Goal: Task Accomplishment & Management: Complete application form

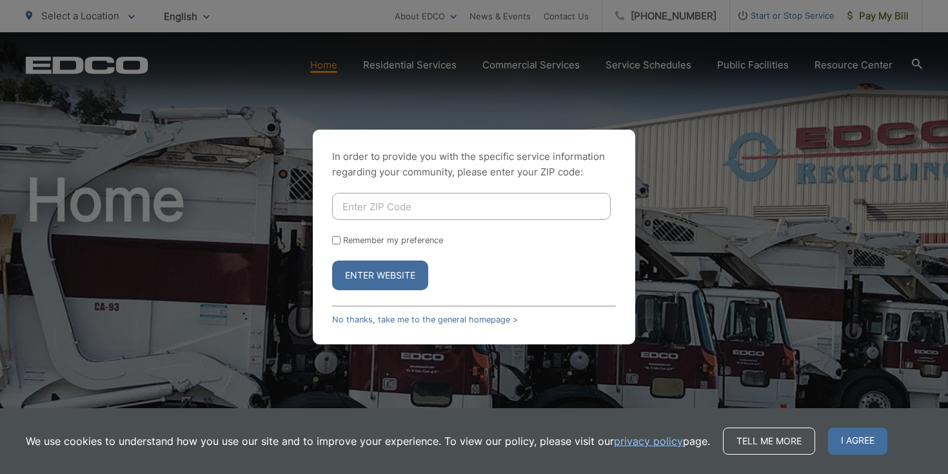
click at [358, 206] on input "Enter ZIP Code" at bounding box center [471, 206] width 279 height 27
type input "91977"
click at [378, 279] on button "Enter Website" at bounding box center [380, 276] width 96 height 30
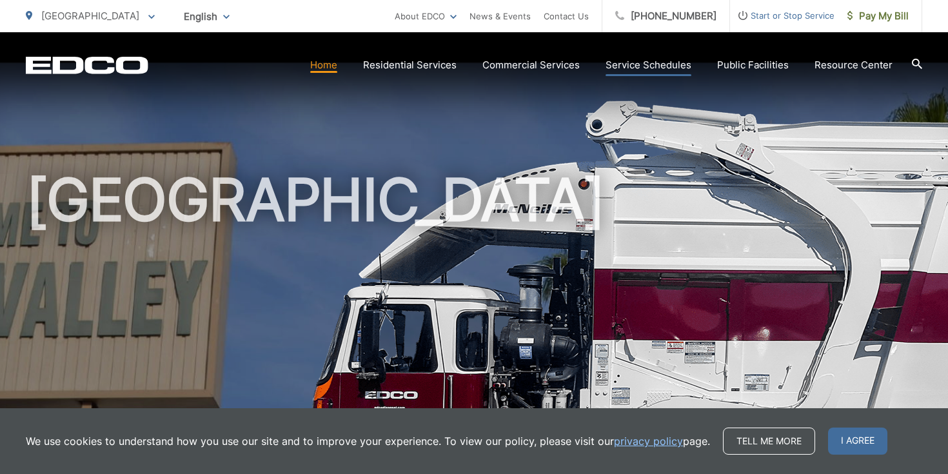
click at [668, 65] on link "Service Schedules" at bounding box center [649, 64] width 86 height 15
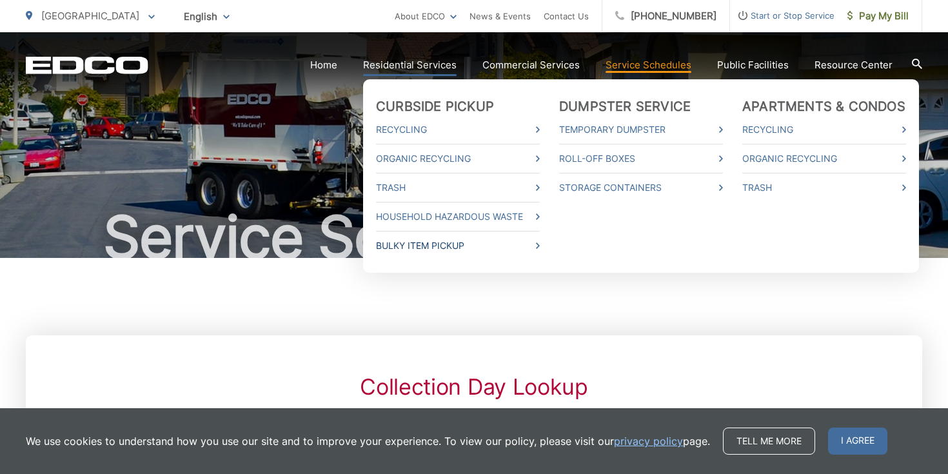
click at [430, 243] on link "Bulky Item Pickup" at bounding box center [458, 245] width 164 height 15
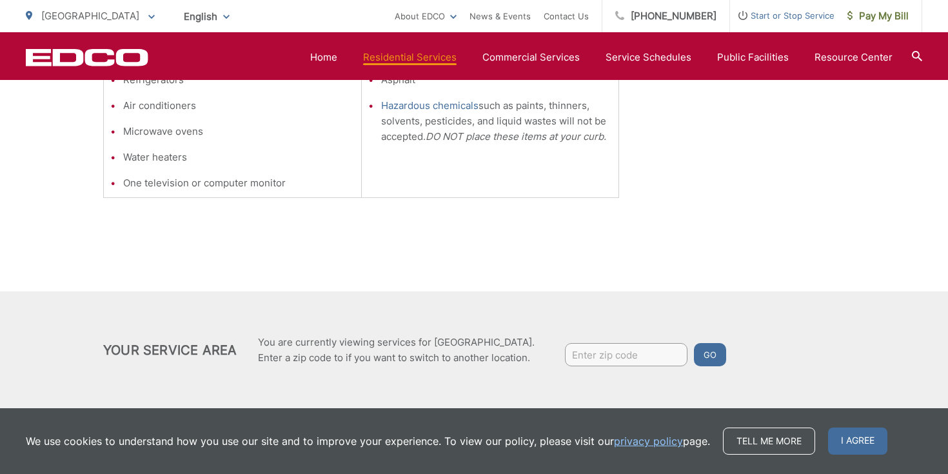
scroll to position [524, 0]
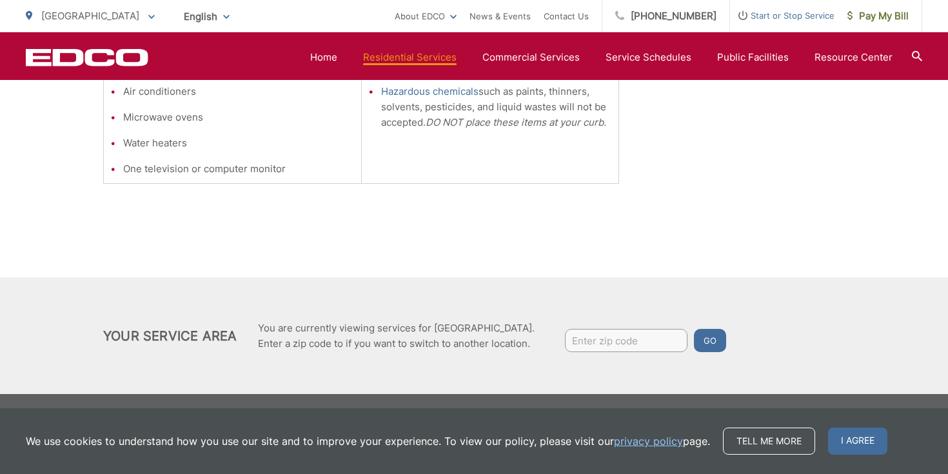
click at [812, 208] on div "Bulky Item Pickup Bulky Item Pickup is a service offered by EDCO for large item…" at bounding box center [474, 5] width 742 height 543
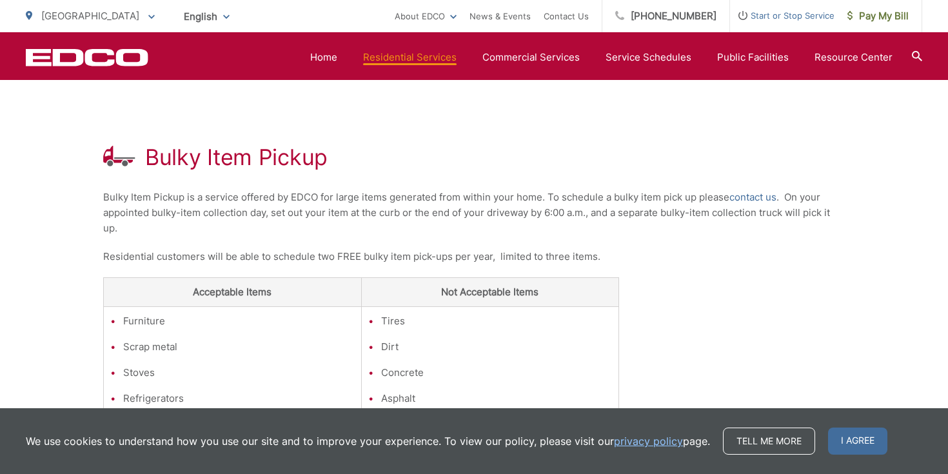
scroll to position [188, 0]
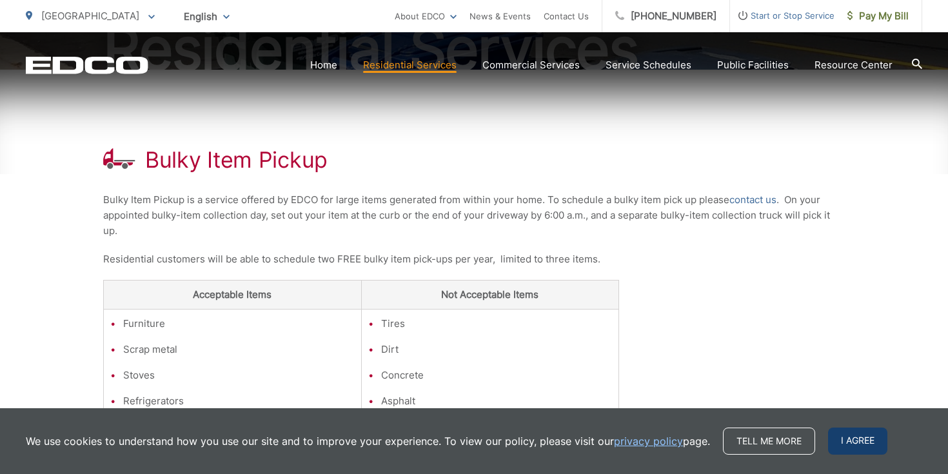
click at [857, 437] on span "I agree" at bounding box center [857, 441] width 59 height 27
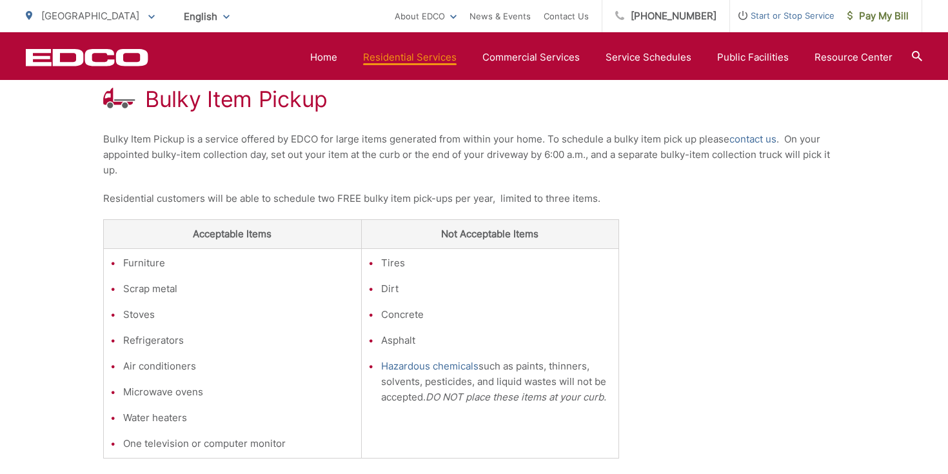
scroll to position [240, 0]
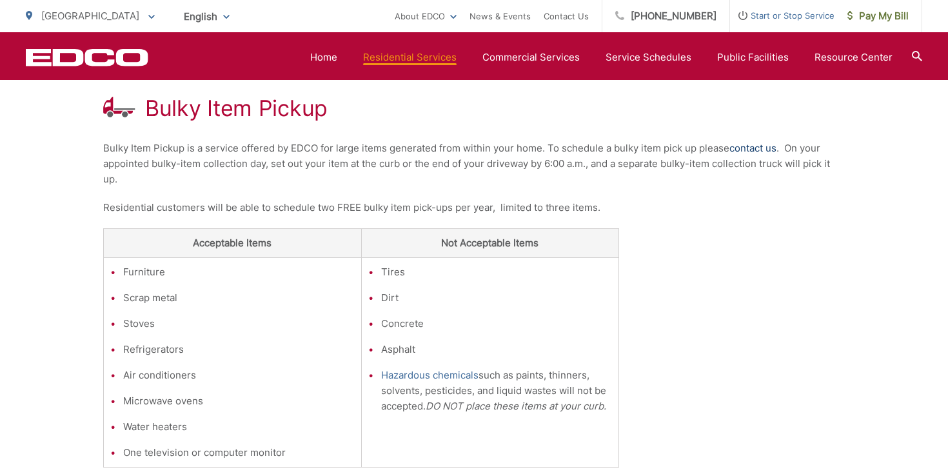
click at [748, 148] on link "contact us" at bounding box center [753, 148] width 47 height 15
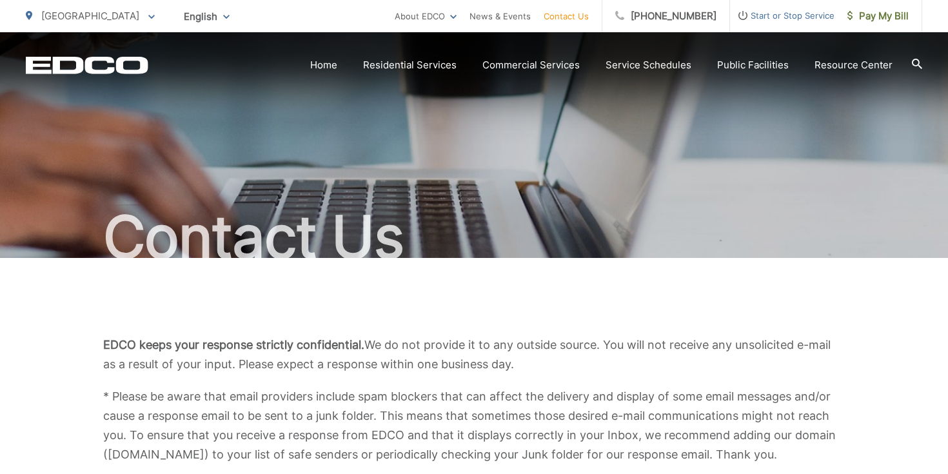
click at [903, 319] on div "EDCO keeps your response strictly confidential. We do not provide it to any out…" at bounding box center [474, 400] width 897 height 284
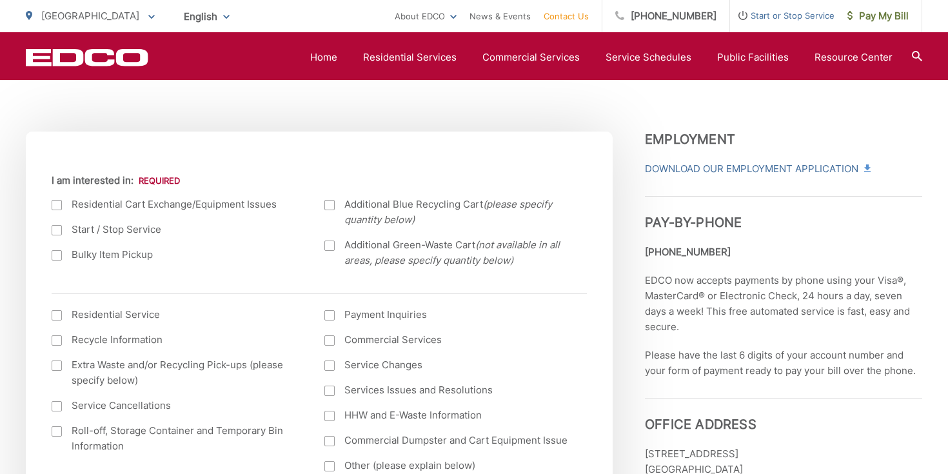
scroll to position [413, 0]
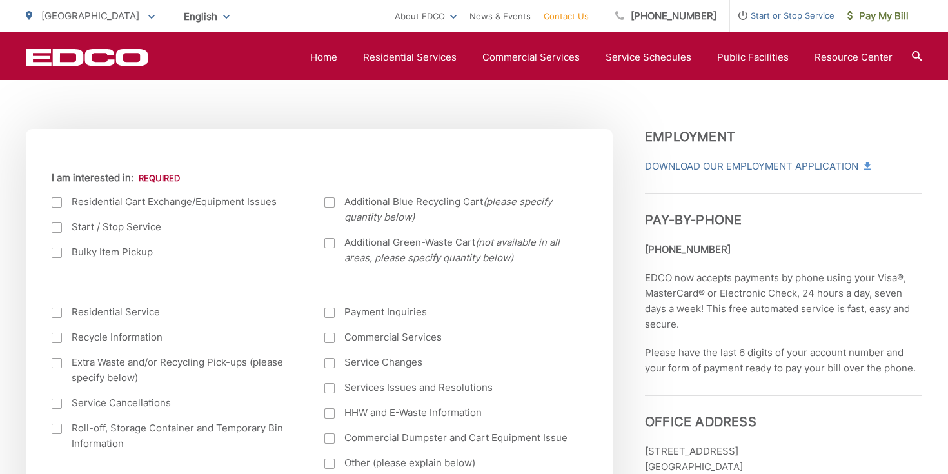
click at [53, 249] on div at bounding box center [57, 253] width 10 height 10
click at [0, 0] on input "Bulky Item Pickup" at bounding box center [0, 0] width 0 height 0
click at [57, 314] on div at bounding box center [57, 313] width 10 height 10
click at [0, 0] on input "I am interested in: (continued) *" at bounding box center [0, 0] width 0 height 0
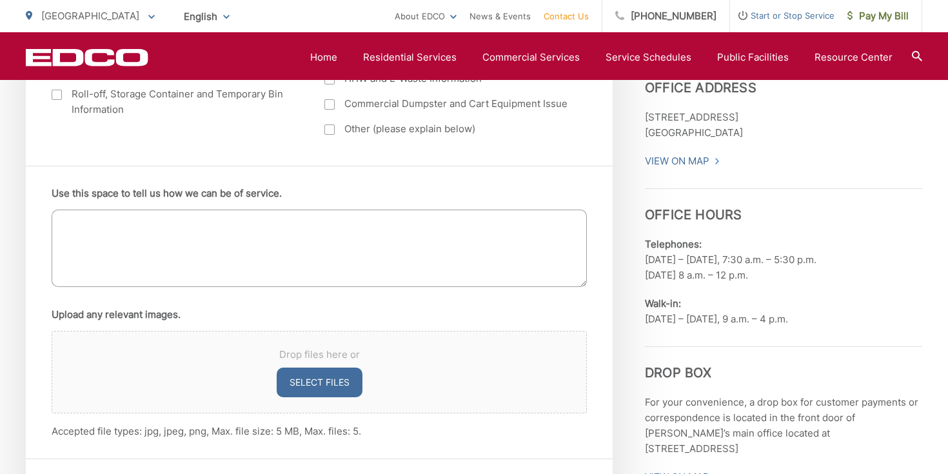
scroll to position [748, 0]
click at [80, 222] on textarea "Use this space to tell us how we can be of service." at bounding box center [319, 246] width 535 height 77
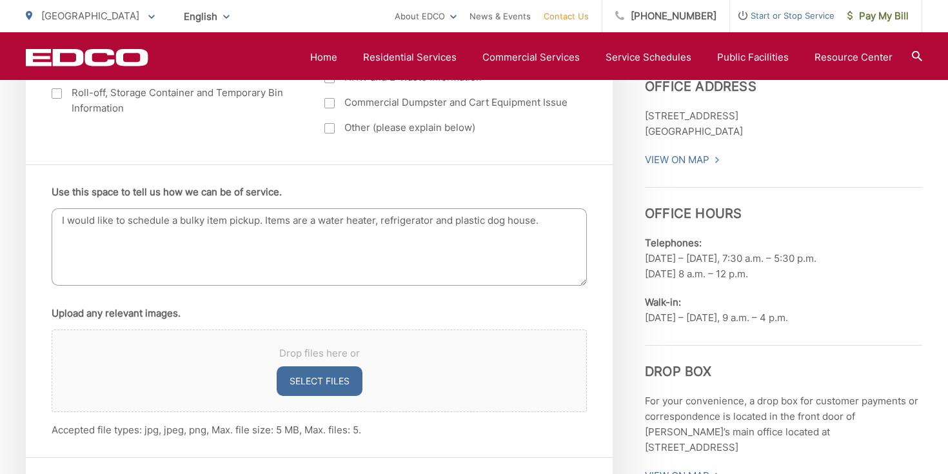
type textarea "I would like to schedule a bulky item pickup. Items are a water heater, refrige…"
click at [609, 350] on div "Use this space to tell us how we can be of service. I would like to schedule a …" at bounding box center [319, 311] width 587 height 293
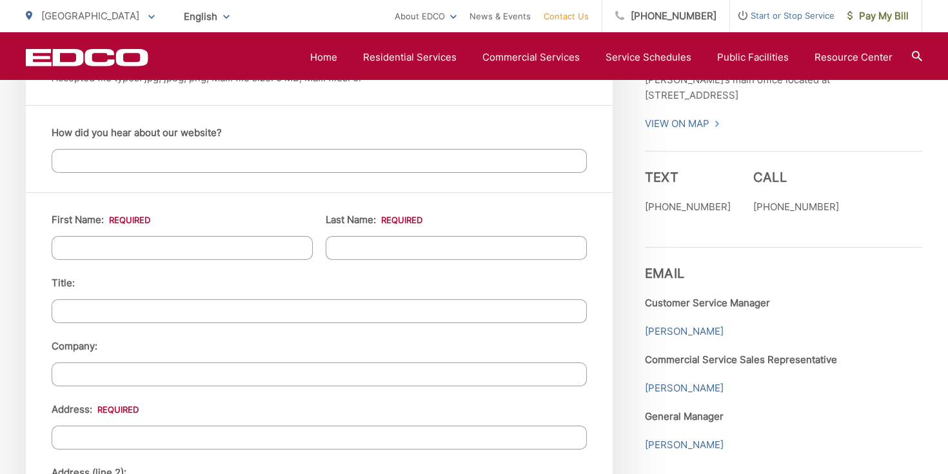
scroll to position [1110, 0]
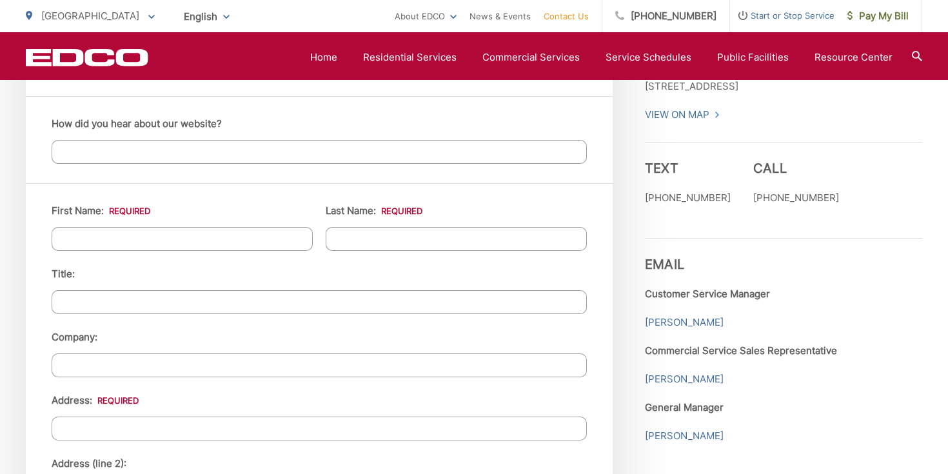
click at [72, 239] on input "First Name: *" at bounding box center [182, 239] width 261 height 24
type input "Sheryl"
type input "Samuel"
type input "10034 VIEW CREST CT"
type input "SPRING VALLEY"
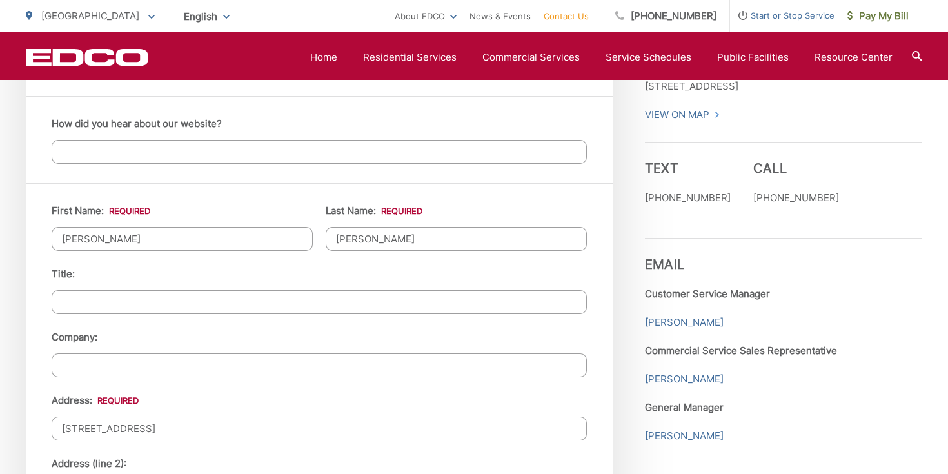
type input "91977"
type input "6198383791"
type input "sherylsamuel@hotmail.com"
type input "(619) 838-3791"
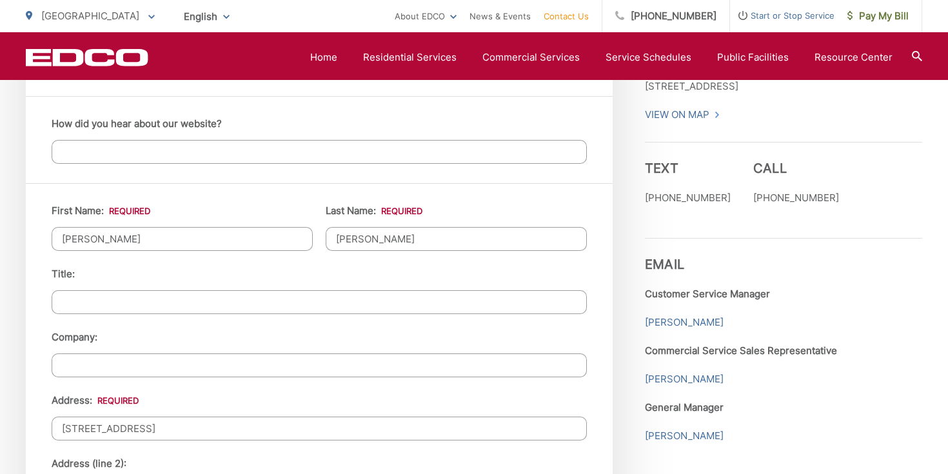
click at [902, 400] on p "General Manager" at bounding box center [783, 407] width 277 height 15
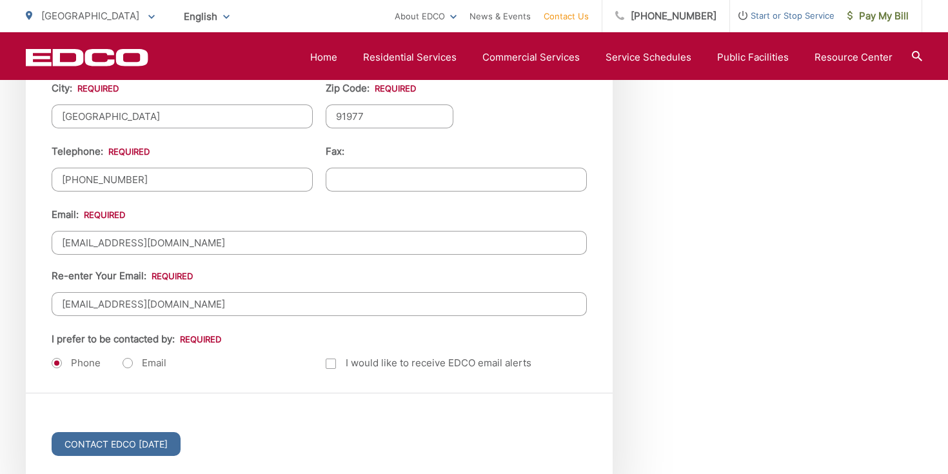
scroll to position [1574, 0]
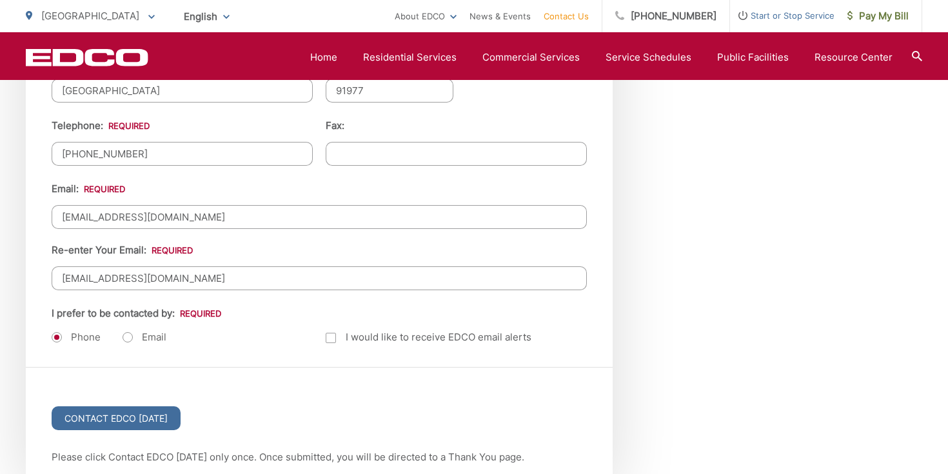
click at [128, 333] on label "Email" at bounding box center [145, 337] width 44 height 13
radio input "true"
click at [113, 415] on input "Contact EDCO Today" at bounding box center [116, 418] width 129 height 24
